Goal: Task Accomplishment & Management: Manage account settings

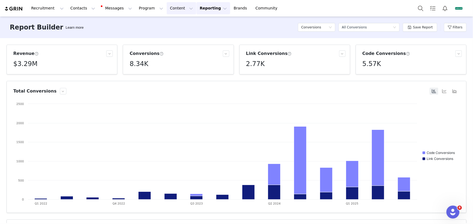
drag, startPoint x: 168, startPoint y: 9, endPoint x: 175, endPoint y: 19, distance: 12.5
click at [168, 9] on button "Content Content" at bounding box center [182, 8] width 30 height 12
drag, startPoint x: 178, startPoint y: 22, endPoint x: 115, endPoint y: 0, distance: 66.9
click at [178, 22] on p "Creator Content" at bounding box center [176, 23] width 29 height 5
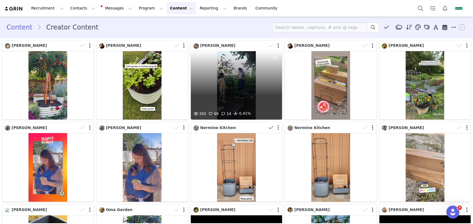
click at [260, 88] on div "350 68 14 0.41%" at bounding box center [237, 85] width 92 height 69
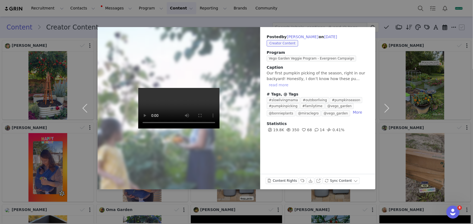
click at [285, 85] on button "read more" at bounding box center [279, 85] width 24 height 7
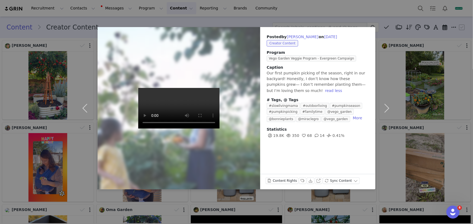
click at [425, 84] on div "Posted by [PERSON_NAME] on [DATE] Creator Content Program Vego Garden Veggie Pr…" at bounding box center [236, 112] width 473 height 224
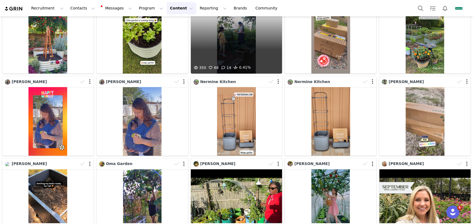
scroll to position [74, 0]
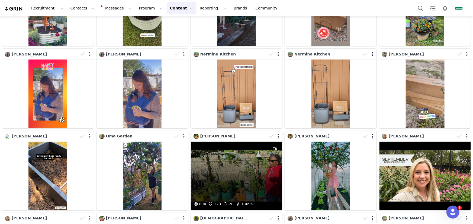
click at [222, 165] on div "894 123 20 1.46%" at bounding box center [237, 176] width 92 height 69
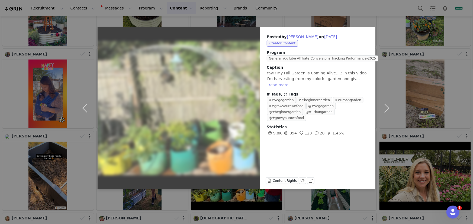
click at [281, 86] on button "read more" at bounding box center [279, 85] width 24 height 7
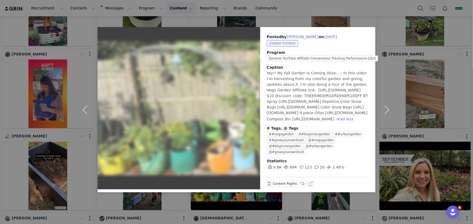
click at [438, 89] on div "Posted by [PERSON_NAME] on [DATE] Creator Content Program General YouTube Affil…" at bounding box center [236, 112] width 473 height 224
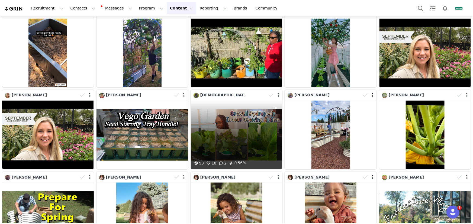
scroll to position [172, 0]
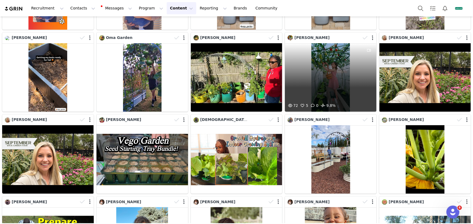
click at [318, 87] on div "72 5 0 9.8%" at bounding box center [331, 77] width 92 height 69
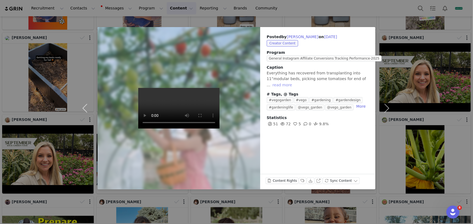
click at [283, 82] on button "read more" at bounding box center [282, 85] width 24 height 7
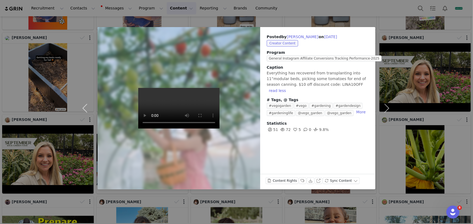
click at [411, 94] on div "Posted by [PERSON_NAME] on [DATE] Creator Content Program General Instagram Aff…" at bounding box center [236, 112] width 473 height 224
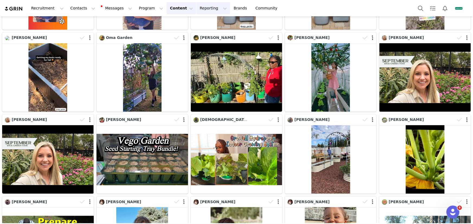
click at [200, 8] on button "Reporting Reporting" at bounding box center [213, 8] width 34 height 12
click at [209, 31] on p "Report Builder" at bounding box center [203, 34] width 27 height 6
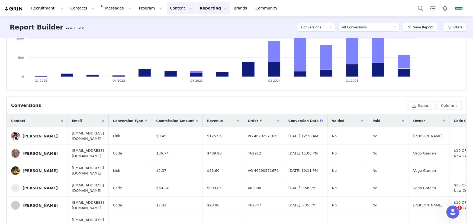
click at [174, 9] on button "Content Content" at bounding box center [182, 8] width 30 height 12
click at [176, 23] on p "Creator Content" at bounding box center [177, 24] width 30 height 6
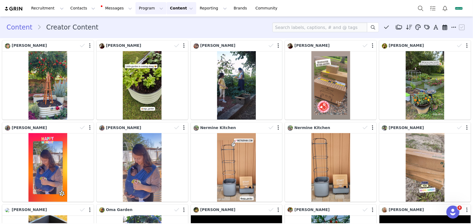
click at [144, 13] on button "Program Program" at bounding box center [150, 8] width 31 height 12
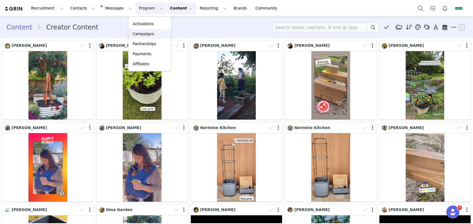
click at [144, 30] on link "Campaigns" at bounding box center [149, 34] width 43 height 10
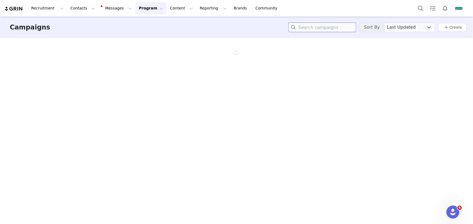
click at [328, 26] on input at bounding box center [322, 27] width 68 height 10
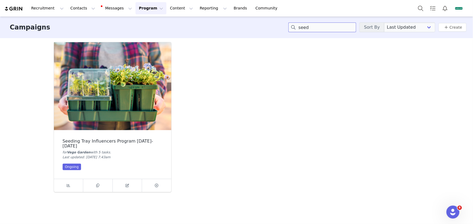
type input "seed"
click at [98, 108] on img at bounding box center [112, 86] width 117 height 88
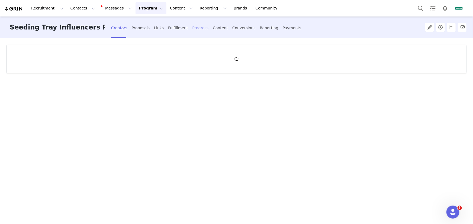
click at [201, 28] on div "Progress" at bounding box center [200, 28] width 16 height 14
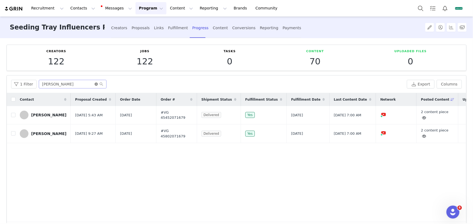
drag, startPoint x: 96, startPoint y: 84, endPoint x: 85, endPoint y: 84, distance: 10.8
click at [95, 84] on icon "icon: close-circle" at bounding box center [96, 84] width 3 height 3
click at [85, 84] on input "text" at bounding box center [73, 84] width 68 height 9
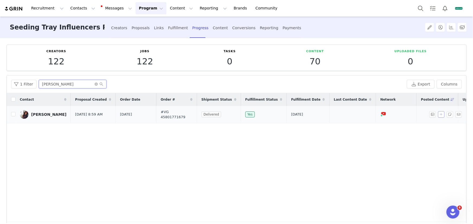
type input "[PERSON_NAME]"
click at [438, 115] on button "button" at bounding box center [441, 114] width 7 height 7
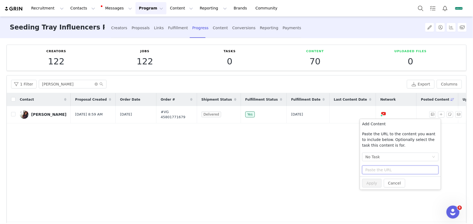
drag, startPoint x: 382, startPoint y: 167, endPoint x: 381, endPoint y: 173, distance: 5.7
click at [382, 167] on input "text" at bounding box center [400, 170] width 76 height 9
paste input "[URL][DOMAIN_NAME]"
type input "[URL][DOMAIN_NAME]"
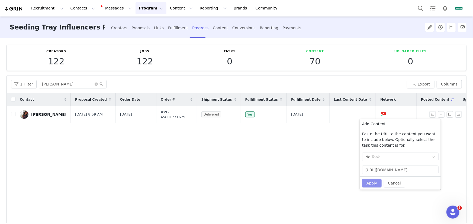
click at [379, 182] on button "Apply" at bounding box center [372, 183] width 20 height 9
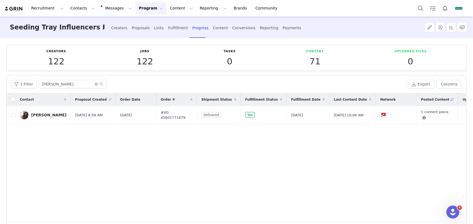
click at [154, 7] on button "Program Program" at bounding box center [150, 8] width 31 height 12
click at [150, 35] on p "Campaigns" at bounding box center [143, 34] width 21 height 6
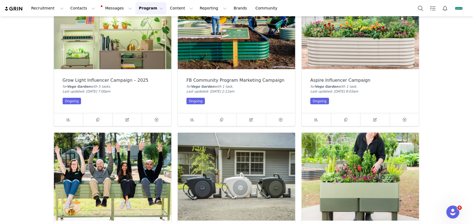
scroll to position [419, 0]
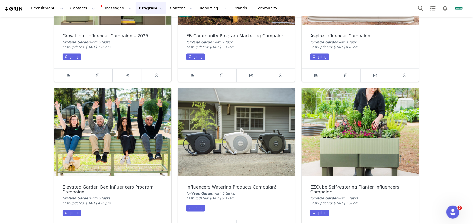
click at [250, 132] on img at bounding box center [236, 133] width 117 height 88
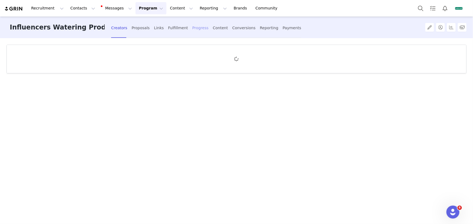
click at [201, 27] on div "Progress" at bounding box center [200, 28] width 16 height 14
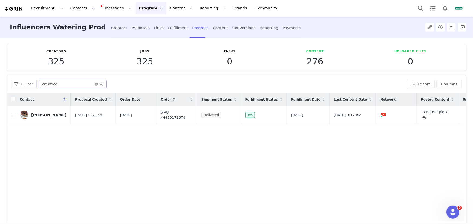
click at [95, 83] on icon "icon: close-circle" at bounding box center [96, 84] width 3 height 3
click at [82, 85] on input "text" at bounding box center [73, 84] width 68 height 9
type input "determ"
drag, startPoint x: 437, startPoint y: 114, endPoint x: 435, endPoint y: 115, distance: 2.9
click at [438, 114] on button "button" at bounding box center [441, 114] width 7 height 7
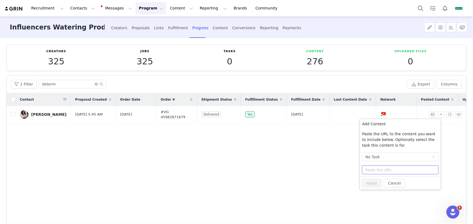
click at [379, 173] on input "text" at bounding box center [400, 170] width 76 height 9
paste input "[URL][DOMAIN_NAME]"
type input "[URL][DOMAIN_NAME]"
drag, startPoint x: 374, startPoint y: 185, endPoint x: 352, endPoint y: 185, distance: 21.7
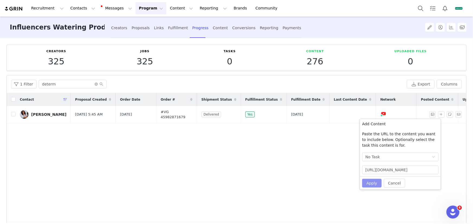
click at [374, 185] on button "Apply" at bounding box center [372, 183] width 20 height 9
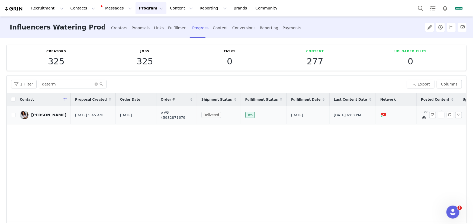
click at [38, 115] on div "[PERSON_NAME]" at bounding box center [48, 115] width 35 height 4
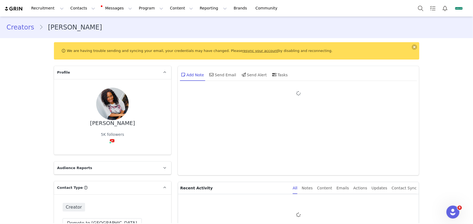
type input "+1 ([GEOGRAPHIC_DATA])"
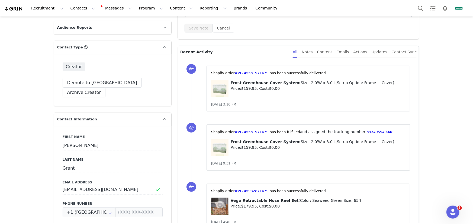
scroll to position [98, 0]
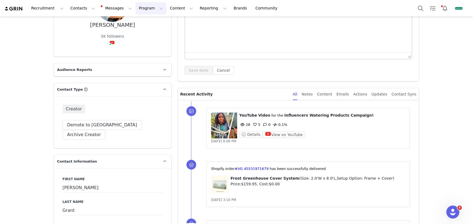
click at [140, 13] on button "Program Program" at bounding box center [150, 8] width 31 height 12
click at [145, 35] on p "Campaigns" at bounding box center [143, 34] width 21 height 6
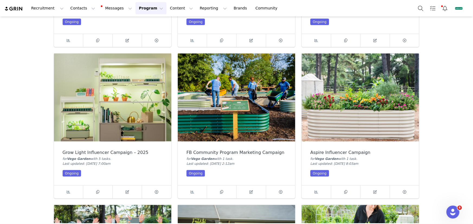
scroll to position [345, 0]
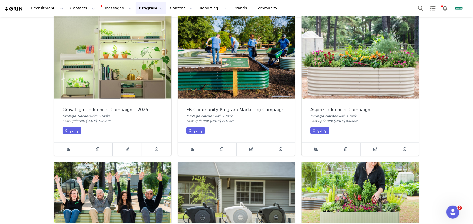
click at [220, 183] on img at bounding box center [236, 207] width 117 height 88
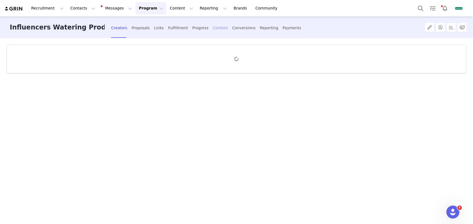
click at [214, 25] on div "Content" at bounding box center [220, 28] width 15 height 14
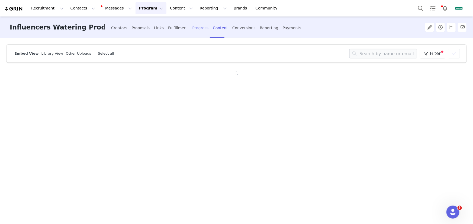
click at [195, 30] on div "Progress" at bounding box center [200, 28] width 16 height 14
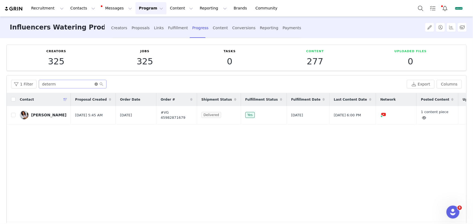
click at [96, 83] on icon "icon: close-circle" at bounding box center [96, 84] width 3 height 3
click at [85, 84] on input "text" at bounding box center [73, 84] width 68 height 9
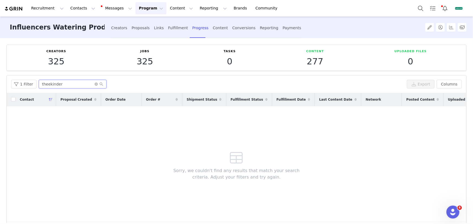
click at [90, 86] on input "theekinder" at bounding box center [73, 84] width 68 height 9
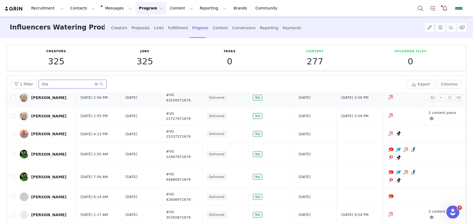
scroll to position [327, 0]
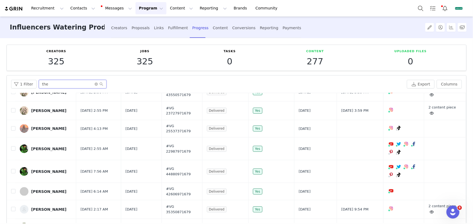
type input "the"
click at [135, 7] on button "Program Program" at bounding box center [150, 8] width 31 height 12
click at [159, 35] on div "Campaigns" at bounding box center [150, 34] width 36 height 6
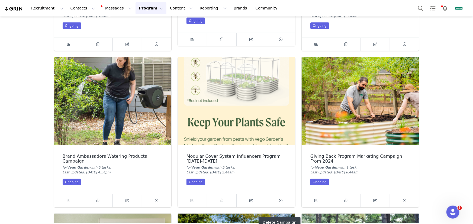
scroll to position [98, 0]
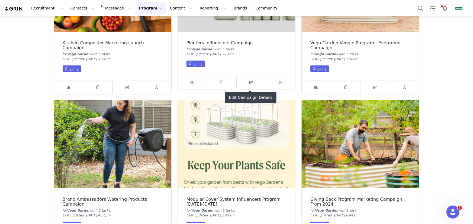
click at [244, 126] on img at bounding box center [236, 145] width 117 height 88
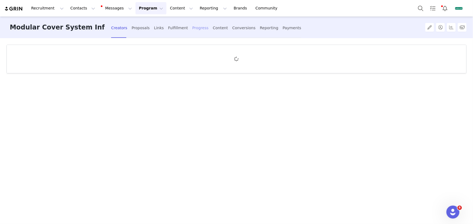
click at [197, 28] on div "Progress" at bounding box center [200, 28] width 16 height 14
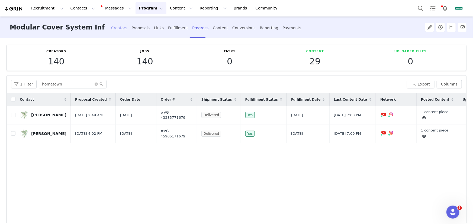
click at [120, 27] on div "Creators" at bounding box center [119, 28] width 16 height 14
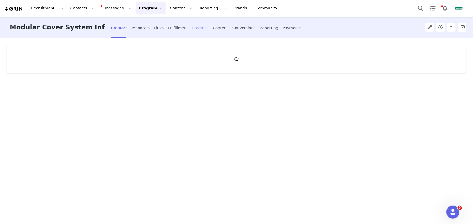
click at [201, 28] on div "Progress" at bounding box center [200, 28] width 16 height 14
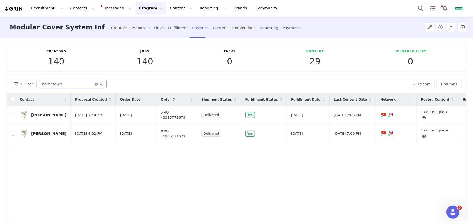
click at [95, 84] on icon "icon: close-circle" at bounding box center [96, 84] width 3 height 3
drag, startPoint x: 85, startPoint y: 84, endPoint x: 90, endPoint y: 72, distance: 12.5
click at [85, 84] on input "text" at bounding box center [73, 84] width 68 height 9
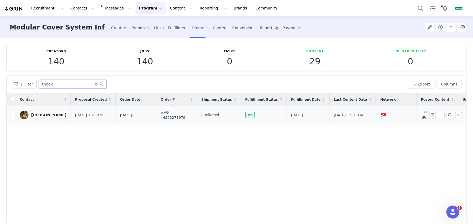
type input "theek"
click at [438, 116] on button "button" at bounding box center [441, 115] width 7 height 7
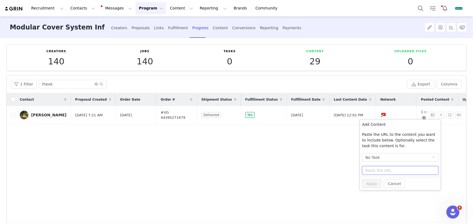
drag, startPoint x: 383, startPoint y: 171, endPoint x: 380, endPoint y: 183, distance: 13.3
click at [383, 171] on input "text" at bounding box center [400, 170] width 76 height 9
paste input "[URL][DOMAIN_NAME]"
type input "[URL][DOMAIN_NAME]"
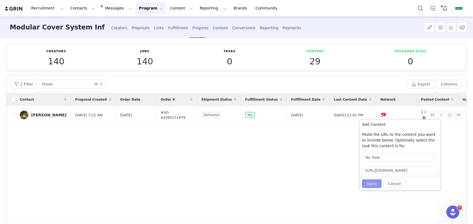
click at [375, 188] on div "Cancel Apply" at bounding box center [400, 183] width 81 height 13
click at [375, 185] on button "Apply" at bounding box center [372, 184] width 20 height 9
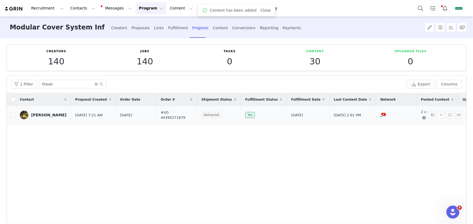
click at [50, 116] on div "[PERSON_NAME]" at bounding box center [48, 115] width 35 height 4
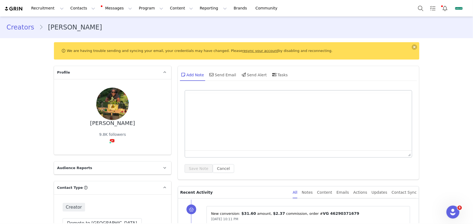
type input "+1 ([GEOGRAPHIC_DATA])"
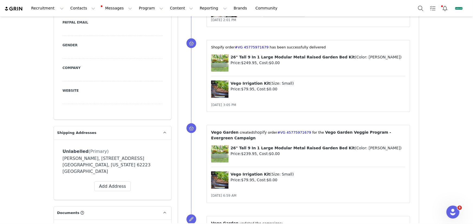
scroll to position [345, 0]
click at [136, 11] on button "Program Program" at bounding box center [150, 8] width 31 height 12
drag, startPoint x: 146, startPoint y: 36, endPoint x: 160, endPoint y: 45, distance: 15.9
click at [146, 36] on p "Campaigns" at bounding box center [143, 34] width 21 height 6
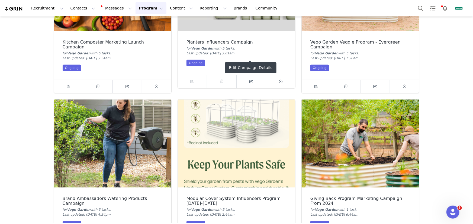
scroll to position [172, 0]
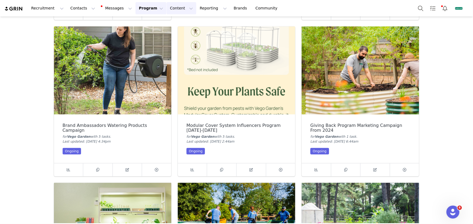
click at [172, 8] on button "Content Content" at bounding box center [182, 8] width 30 height 12
click at [175, 23] on p "Creator Content" at bounding box center [177, 24] width 30 height 6
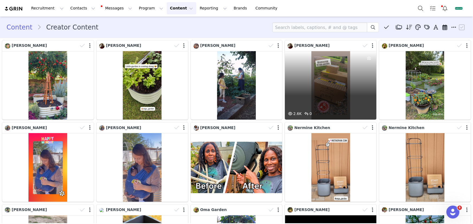
click at [333, 100] on div "2.6K 0" at bounding box center [331, 85] width 92 height 69
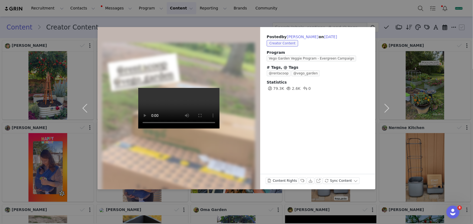
click at [438, 100] on div "Posted by [PERSON_NAME] on [DATE] Creator Content Program Vego Garden Veggie Pr…" at bounding box center [236, 112] width 473 height 224
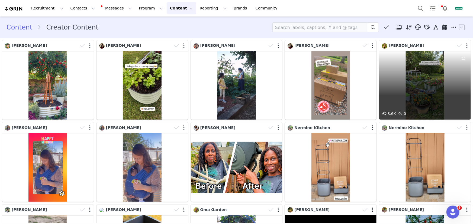
click at [427, 105] on div "3.6K 0" at bounding box center [425, 85] width 92 height 69
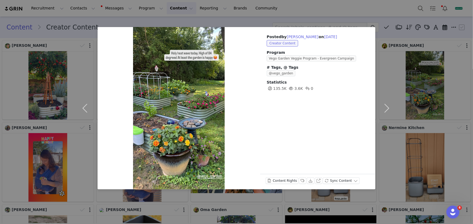
click at [423, 104] on div "Posted by [PERSON_NAME] on [DATE] Creator Content Program Vego Garden Veggie Pr…" at bounding box center [236, 112] width 473 height 224
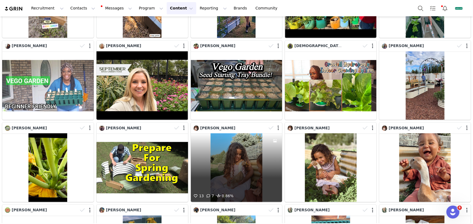
scroll to position [394, 0]
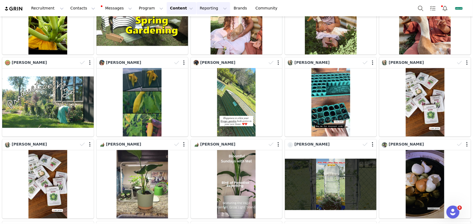
click at [203, 8] on button "Reporting Reporting" at bounding box center [213, 8] width 34 height 12
click at [210, 35] on p "Report Builder" at bounding box center [203, 34] width 27 height 6
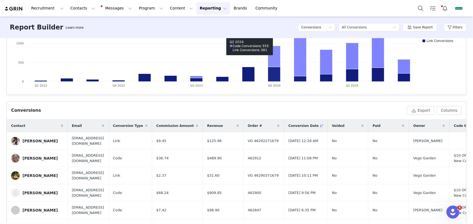
scroll to position [130, 0]
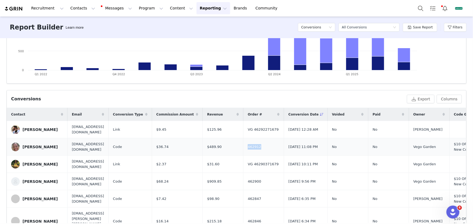
drag, startPoint x: 283, startPoint y: 147, endPoint x: 264, endPoint y: 147, distance: 18.2
click at [264, 147] on td "462912" at bounding box center [263, 146] width 41 height 17
copy span "462912"
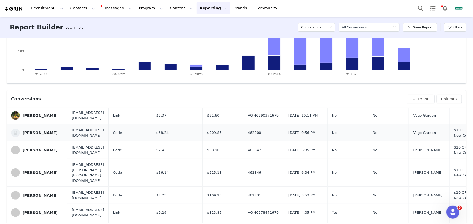
scroll to position [49, 0]
drag, startPoint x: 295, startPoint y: 114, endPoint x: 266, endPoint y: 115, distance: 29.6
click at [266, 115] on td "VG 46290371679" at bounding box center [263, 115] width 41 height 17
copy span "VG 46290371679"
drag, startPoint x: 282, startPoint y: 133, endPoint x: 263, endPoint y: 133, distance: 18.7
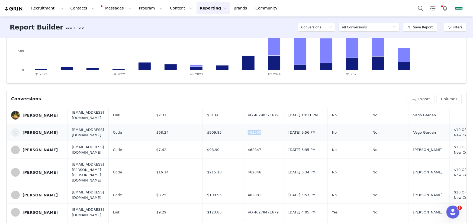
click at [263, 133] on td "462900" at bounding box center [263, 132] width 41 height 17
copy span "462900"
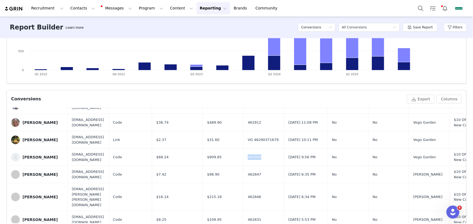
scroll to position [0, 0]
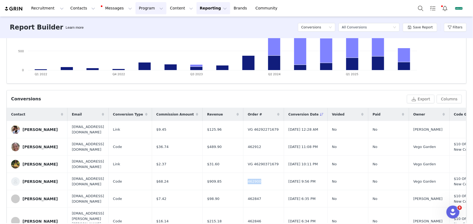
click at [148, 9] on button "Program Program" at bounding box center [150, 8] width 31 height 12
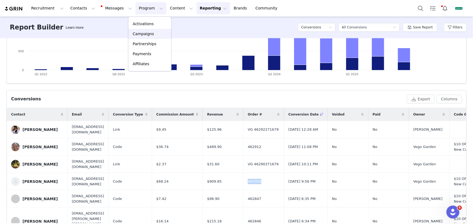
drag, startPoint x: 148, startPoint y: 31, endPoint x: 167, endPoint y: 54, distance: 29.7
click at [148, 31] on p "Campaigns" at bounding box center [143, 34] width 21 height 6
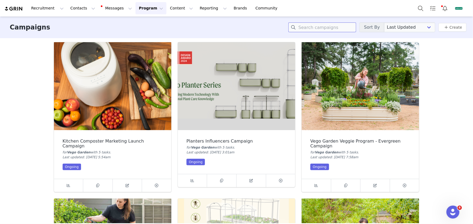
click at [306, 27] on input at bounding box center [322, 27] width 68 height 10
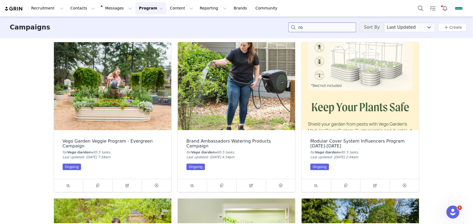
type input "r"
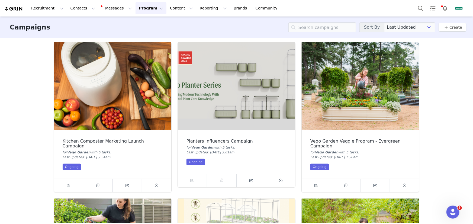
click at [375, 87] on img at bounding box center [360, 86] width 117 height 88
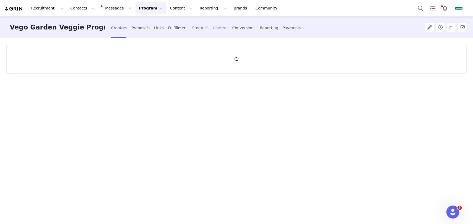
click at [218, 27] on div "Content" at bounding box center [220, 28] width 15 height 14
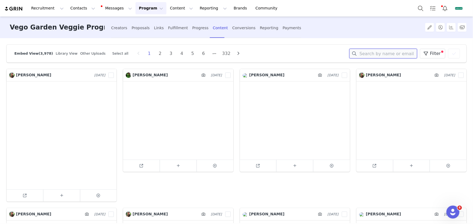
click at [364, 53] on input at bounding box center [383, 54] width 68 height 10
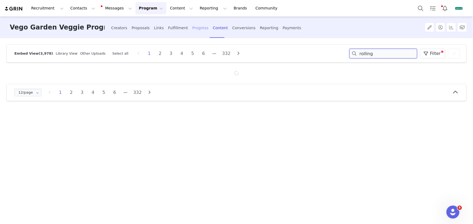
type input "rolling"
click at [202, 29] on div "Progress" at bounding box center [200, 28] width 16 height 14
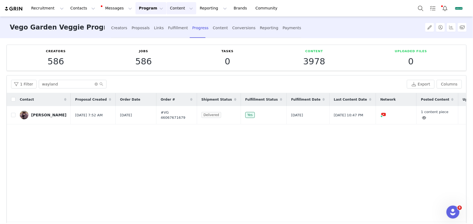
click at [168, 10] on button "Content Content" at bounding box center [182, 8] width 30 height 12
drag, startPoint x: 175, startPoint y: 25, endPoint x: 182, endPoint y: 26, distance: 7.2
click at [175, 25] on p "Creator Content" at bounding box center [177, 24] width 30 height 6
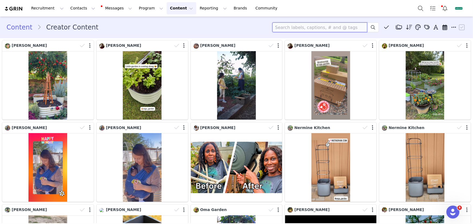
click at [338, 29] on input at bounding box center [319, 27] width 95 height 10
type input "rolling"
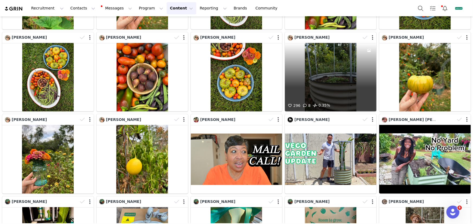
scroll to position [312, 0]
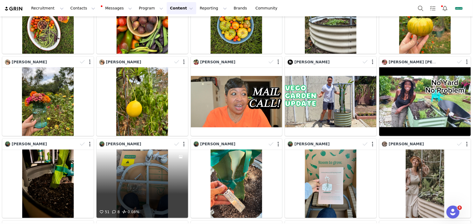
click at [157, 157] on div "51 8 0.08%" at bounding box center [142, 184] width 92 height 69
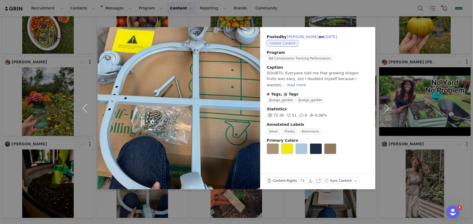
click at [403, 123] on div "Posted by [PERSON_NAME] on [DATE] Creator Content Program BA Conversions Tracki…" at bounding box center [236, 112] width 473 height 224
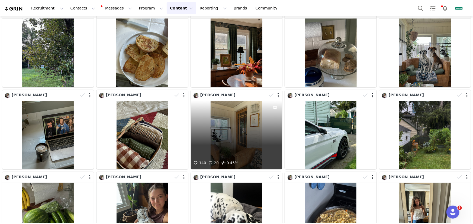
scroll to position [731, 0]
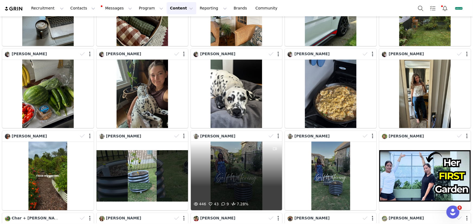
click at [235, 173] on div "446 43 9 7.28%" at bounding box center [237, 176] width 92 height 69
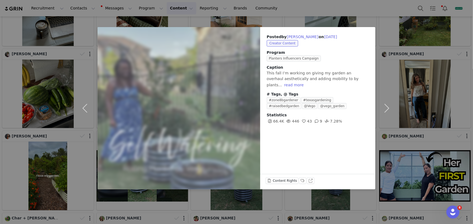
click at [336, 203] on div "Posted by [PERSON_NAME] on [DATE] Creator Content Program Planters Influencers …" at bounding box center [236, 112] width 473 height 224
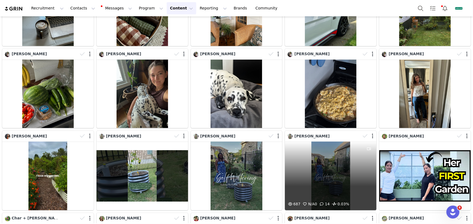
click at [333, 173] on div "687 N/A 0 14 0.03%" at bounding box center [331, 176] width 92 height 69
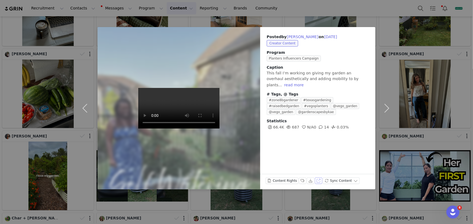
click at [318, 179] on button "View on Instagram" at bounding box center [319, 181] width 8 height 7
click at [45, 108] on div "Posted by [PERSON_NAME] on [DATE] Creator Content Program Planters Influencers …" at bounding box center [236, 112] width 473 height 224
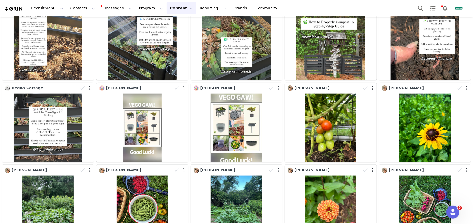
scroll to position [1491, 0]
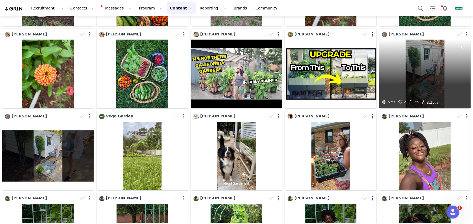
click at [419, 70] on div "6.5K 2 26 2.25%" at bounding box center [425, 74] width 92 height 69
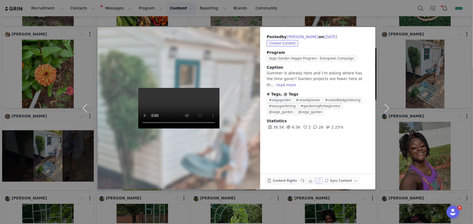
click at [317, 179] on button "View on Instagram" at bounding box center [319, 181] width 8 height 7
click at [55, 138] on div "Posted by [PERSON_NAME] on [DATE] Creator Content Program Vego Garden Veggie Pr…" at bounding box center [236, 112] width 473 height 224
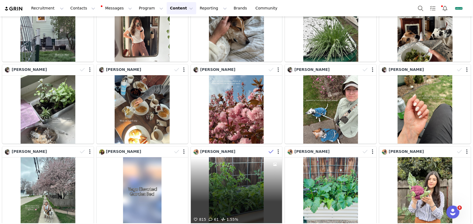
scroll to position [2033, 0]
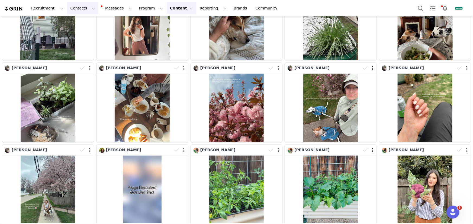
click at [75, 11] on button "Contacts Contacts" at bounding box center [82, 8] width 31 height 12
click at [87, 23] on div "Creators" at bounding box center [85, 24] width 36 height 6
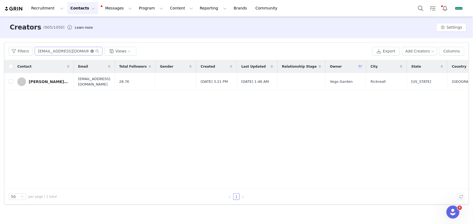
click at [91, 52] on icon "icon: close-circle" at bounding box center [92, 51] width 3 height 3
paste input "[EMAIL_ADDRESS][DOMAIN_NAME]"
click at [83, 52] on input "text" at bounding box center [69, 51] width 68 height 9
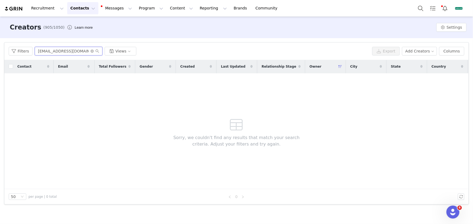
type input "[EMAIL_ADDRESS][DOMAIN_NAME]"
click at [74, 5] on button "Contacts Contacts" at bounding box center [82, 8] width 31 height 12
click at [91, 36] on div "Prospects" at bounding box center [85, 34] width 36 height 6
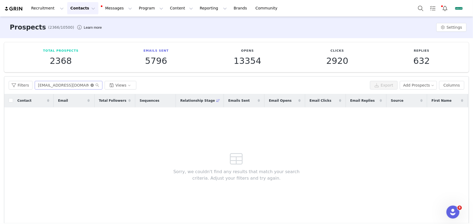
drag, startPoint x: 92, startPoint y: 84, endPoint x: 85, endPoint y: 85, distance: 7.6
click at [92, 85] on icon "icon: close-circle" at bounding box center [92, 85] width 3 height 3
paste input "[EMAIL_ADDRESS][DOMAIN_NAME]"
click at [76, 85] on input "[EMAIL_ADDRESS][DOMAIN_NAME]" at bounding box center [69, 85] width 68 height 9
type input "[EMAIL_ADDRESS][DOMAIN_NAME]"
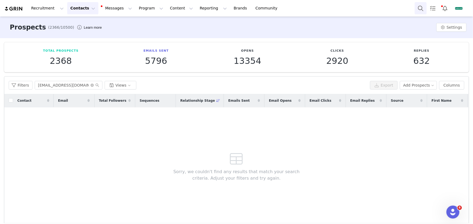
click at [419, 8] on button "Search" at bounding box center [421, 8] width 12 height 12
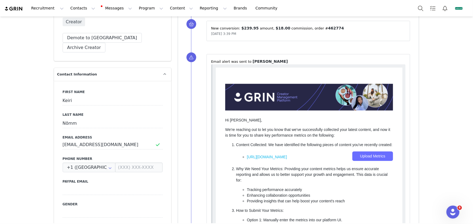
scroll to position [222, 0]
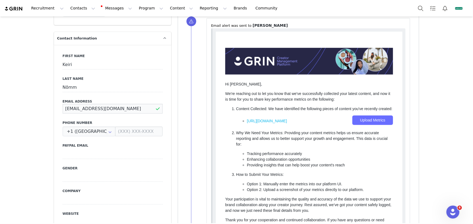
drag, startPoint x: 115, startPoint y: 98, endPoint x: 62, endPoint y: 100, distance: 52.6
click at [63, 104] on input "[EMAIL_ADDRESS][DOMAIN_NAME]" at bounding box center [113, 109] width 100 height 10
drag, startPoint x: 76, startPoint y: 8, endPoint x: 85, endPoint y: 24, distance: 18.5
click at [76, 8] on button "Contacts Contacts" at bounding box center [82, 8] width 31 height 12
click at [85, 24] on div "Creators" at bounding box center [85, 24] width 36 height 6
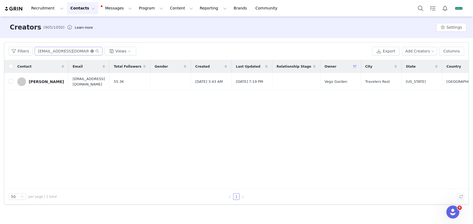
click at [92, 50] on icon "icon: close-circle" at bounding box center [92, 51] width 3 height 3
click at [90, 50] on input "text" at bounding box center [69, 51] width 68 height 9
paste input "[EMAIL_ADDRESS][DOMAIN_NAME]"
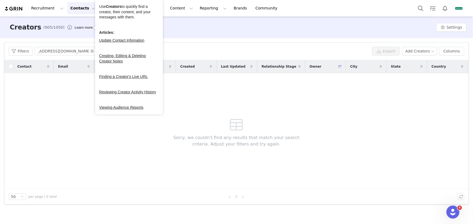
drag, startPoint x: 81, startPoint y: 8, endPoint x: 82, endPoint y: 24, distance: 16.0
click at [81, 8] on button "Contacts Contacts" at bounding box center [82, 8] width 31 height 12
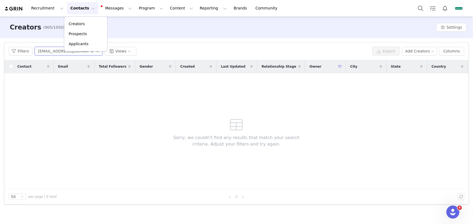
click at [47, 50] on input "[EMAIL_ADDRESS][DOMAIN_NAME]" at bounding box center [69, 51] width 68 height 9
type input "[EMAIL_ADDRESS][DOMAIN_NAME]"
click at [83, 9] on button "Contacts Contacts" at bounding box center [82, 8] width 31 height 12
click at [84, 31] on p "Prospects" at bounding box center [78, 34] width 18 height 6
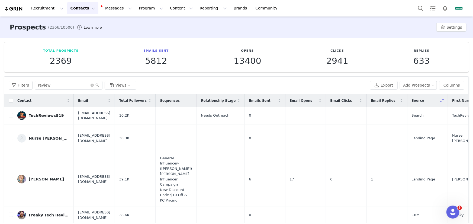
click at [229, 104] on div "Relationship Stage" at bounding box center [221, 100] width 48 height 13
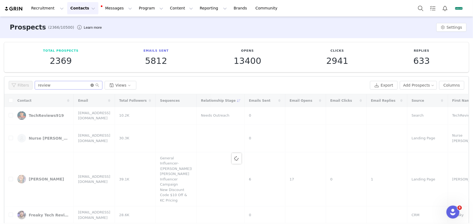
click at [91, 85] on icon "icon: close-circle" at bounding box center [92, 85] width 3 height 3
click at [87, 85] on input "text" at bounding box center [69, 85] width 68 height 9
paste input "[EMAIL_ADDRESS][DOMAIN_NAME]"
click at [27, 84] on div "Filters crowleyhouseflowers@gmail.com Views" at bounding box center [188, 85] width 359 height 9
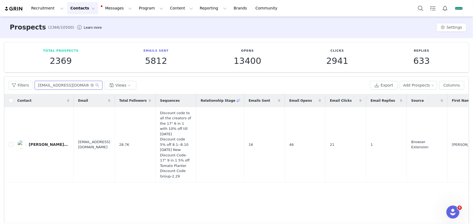
click at [45, 86] on input "[EMAIL_ADDRESS][DOMAIN_NAME]" at bounding box center [69, 85] width 68 height 9
type input "[EMAIL_ADDRESS][DOMAIN_NAME]"
click at [56, 143] on div "[PERSON_NAME][GEOGRAPHIC_DATA]" at bounding box center [49, 145] width 41 height 4
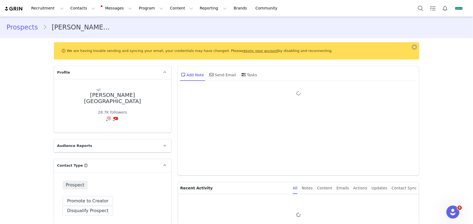
type input "+1 ([GEOGRAPHIC_DATA])"
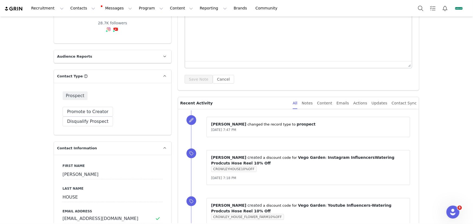
scroll to position [98, 0]
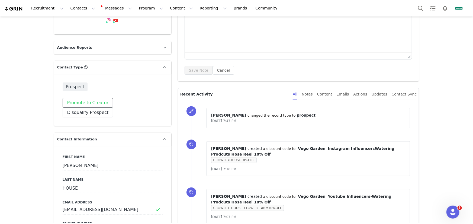
click at [98, 98] on button "Promote to Creator" at bounding box center [88, 103] width 51 height 10
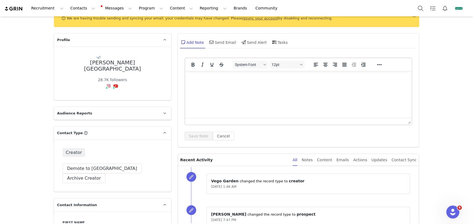
scroll to position [0, 0]
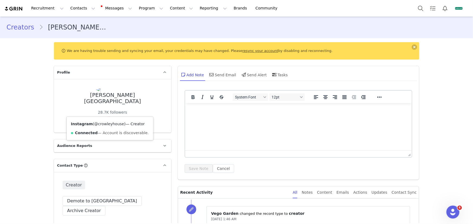
click at [104, 125] on link "@crowleyhouse" at bounding box center [109, 124] width 30 height 4
click at [115, 124] on link "@Crowley House Flower Farm" at bounding box center [102, 127] width 55 height 10
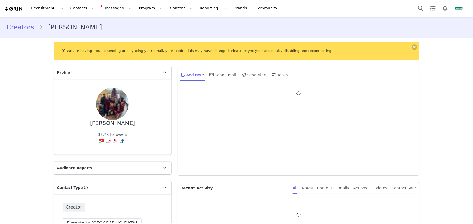
type input "+1 ([GEOGRAPHIC_DATA])"
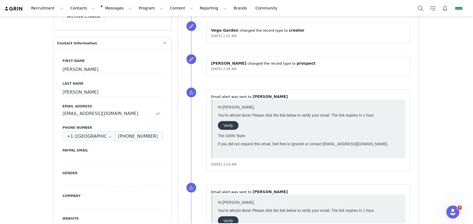
scroll to position [222, 0]
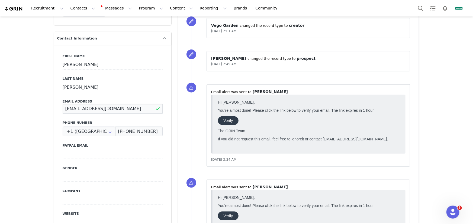
drag, startPoint x: 143, startPoint y: 100, endPoint x: 62, endPoint y: 103, distance: 80.3
click at [63, 104] on input "[EMAIL_ADDRESS][DOMAIN_NAME]" at bounding box center [113, 109] width 100 height 10
drag, startPoint x: 197, startPoint y: 96, endPoint x: 184, endPoint y: 95, distance: 13.3
click at [197, 96] on div "⁨Email⁩ alert was sent to ⁨ Janelle Shillito ⁩ Mar 21, 2025, 3:24 AM" at bounding box center [305, 126] width 228 height 96
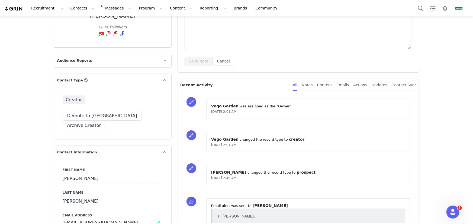
scroll to position [49, 0]
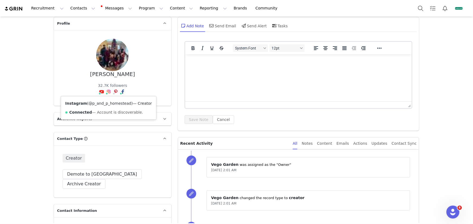
click at [108, 104] on link "@p_and_p_homestead" at bounding box center [110, 103] width 43 height 4
drag, startPoint x: 100, startPoint y: 104, endPoint x: 100, endPoint y: 98, distance: 6.2
click at [100, 104] on link "@Parsnips and Parsimony" at bounding box center [104, 103] width 49 height 4
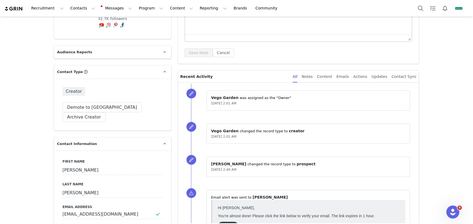
scroll to position [222, 0]
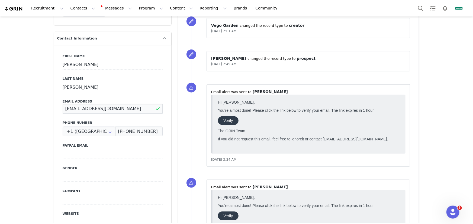
drag, startPoint x: 132, startPoint y: 96, endPoint x: 135, endPoint y: 98, distance: 3.4
click at [132, 104] on input "janelles@parsnipsandparsimony.com" at bounding box center [113, 109] width 100 height 10
drag, startPoint x: 62, startPoint y: 99, endPoint x: 160, endPoint y: 98, distance: 97.8
click at [160, 104] on input "janelles@parsnipsandparsimony.com" at bounding box center [113, 109] width 100 height 10
paste input "hillito@gmail"
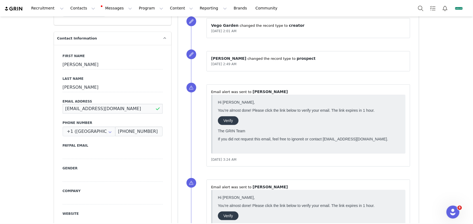
click at [154, 104] on input "[EMAIL_ADDRESS][DOMAIN_NAME]" at bounding box center [113, 109] width 100 height 10
click at [155, 104] on input "[EMAIL_ADDRESS][DOMAIN_NAME]" at bounding box center [113, 109] width 100 height 10
type input "[EMAIL_ADDRESS][DOMAIN_NAME]"
click at [167, 108] on div "First Name Janelle Last Name Shillito Email Address janelleshillito@gmail.com P…" at bounding box center [112, 144] width 117 height 198
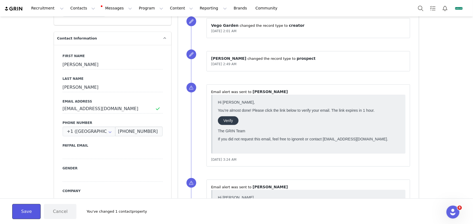
click at [24, 214] on button "Save" at bounding box center [26, 211] width 28 height 15
